Goal: Find specific page/section: Find specific page/section

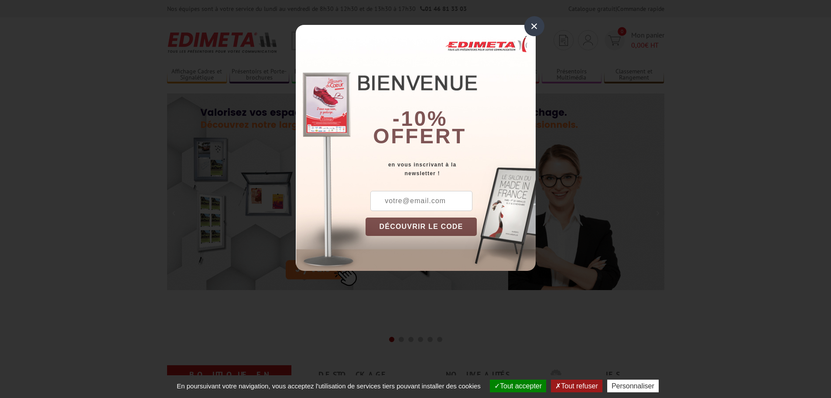
click at [535, 23] on div "×" at bounding box center [535, 26] width 20 height 20
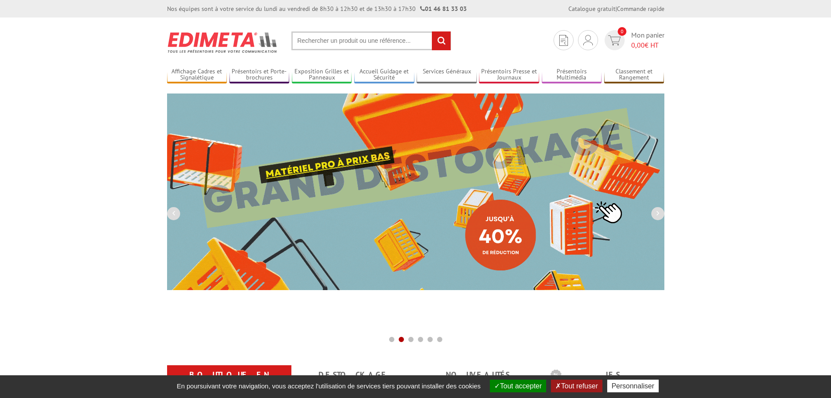
click at [358, 42] on input "text" at bounding box center [371, 40] width 160 height 19
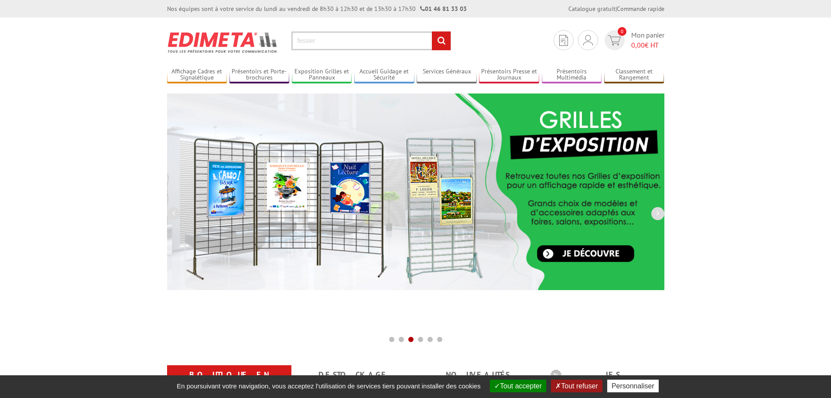
type input "fessier"
click at [432, 31] on input "rechercher" at bounding box center [441, 40] width 19 height 19
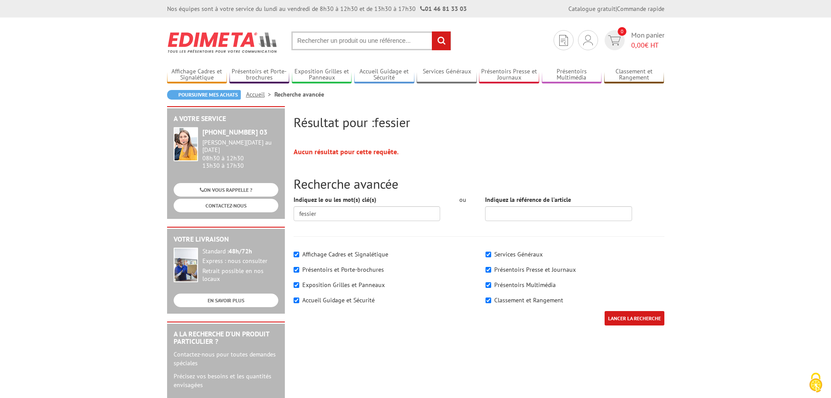
click at [354, 35] on input "text" at bounding box center [371, 40] width 160 height 19
type input "mannequin"
click at [432, 31] on input "rechercher" at bounding box center [441, 40] width 19 height 19
